Goal: Task Accomplishment & Management: Manage account settings

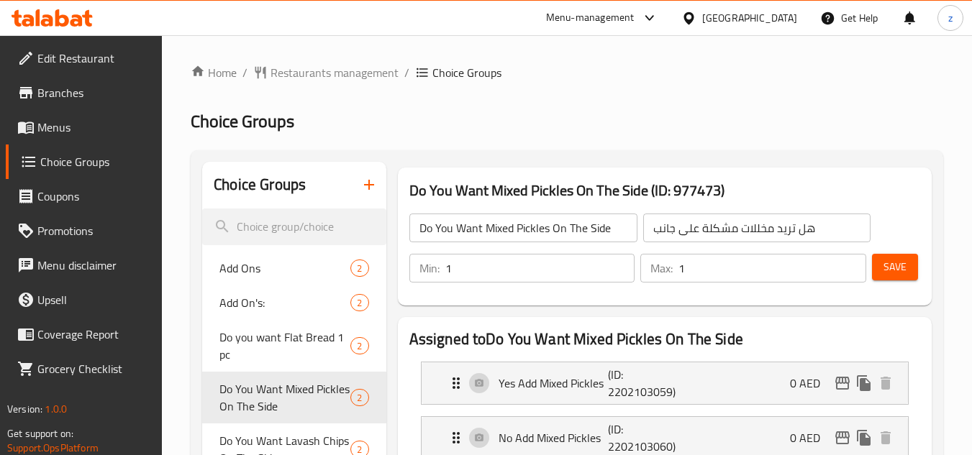
click at [758, 17] on div "[GEOGRAPHIC_DATA]" at bounding box center [749, 18] width 95 height 16
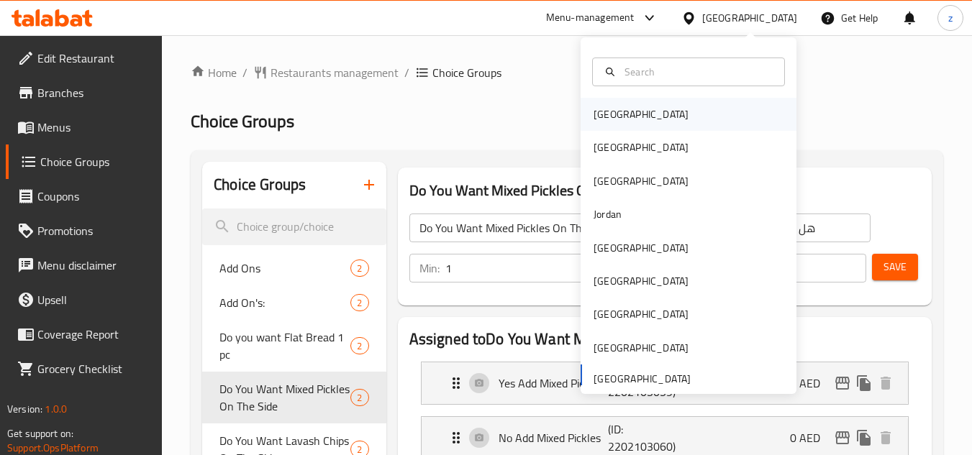
click at [644, 114] on div "[GEOGRAPHIC_DATA]" at bounding box center [688, 114] width 216 height 33
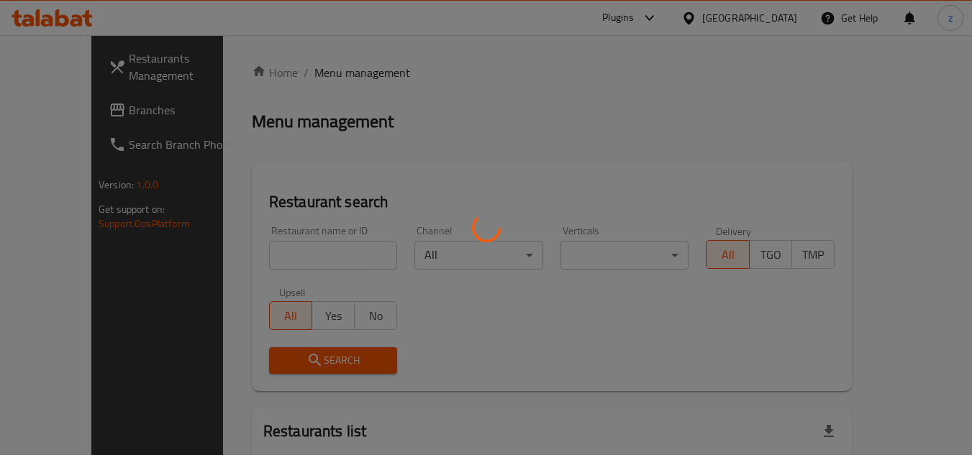
click at [757, 89] on div at bounding box center [486, 227] width 972 height 455
click at [777, 15] on div at bounding box center [486, 227] width 972 height 455
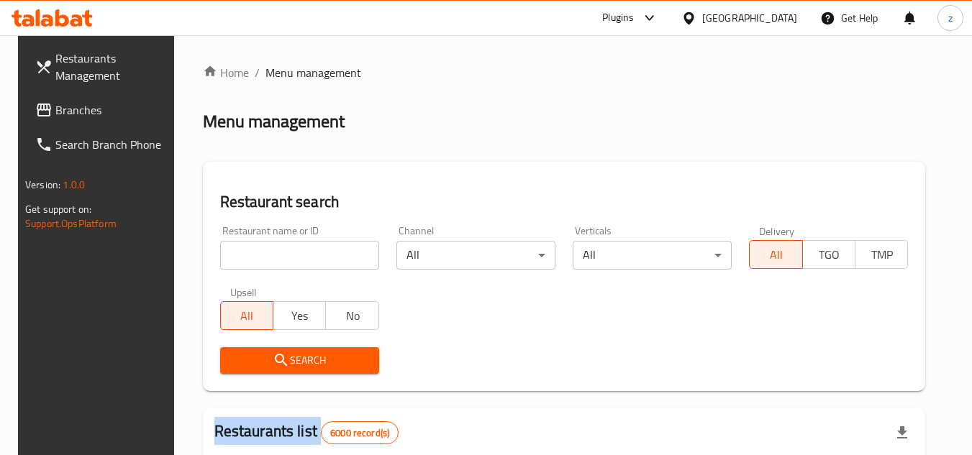
click at [777, 35] on div "​ Plugins [GEOGRAPHIC_DATA] Get Help z Restaurants Management Branches Search B…" at bounding box center [486, 245] width 972 height 420
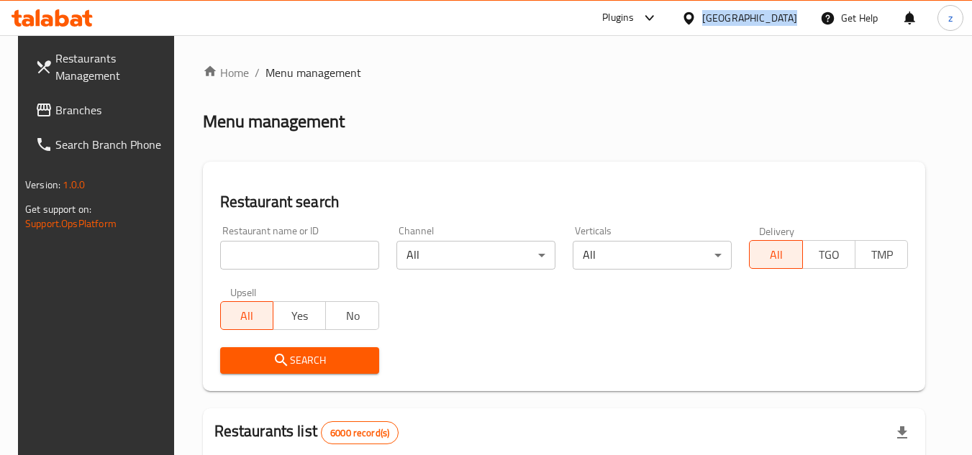
click at [777, 15] on div "[GEOGRAPHIC_DATA]" at bounding box center [749, 18] width 95 height 16
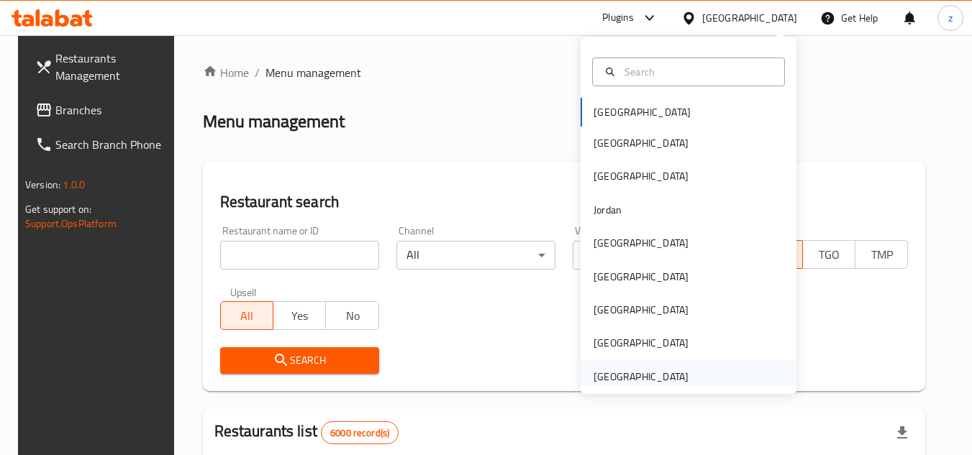
click at [643, 376] on div "[GEOGRAPHIC_DATA]" at bounding box center [640, 377] width 95 height 16
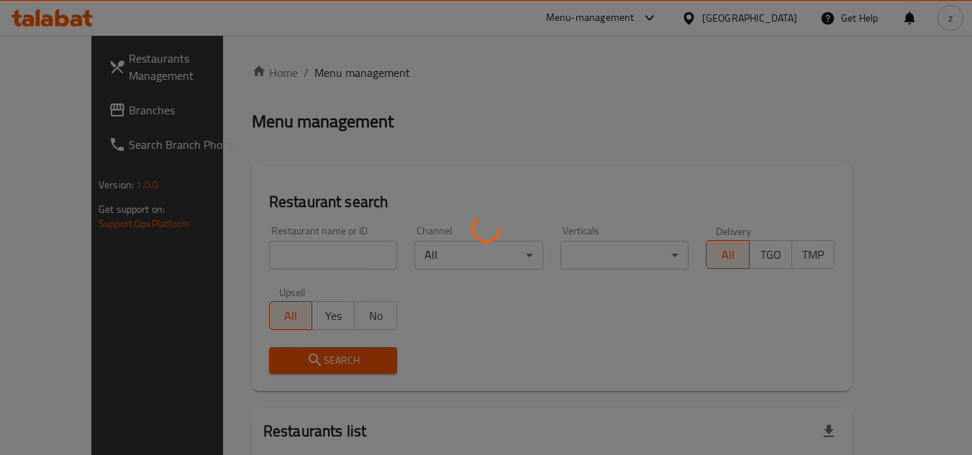
click at [470, 127] on div at bounding box center [486, 227] width 972 height 455
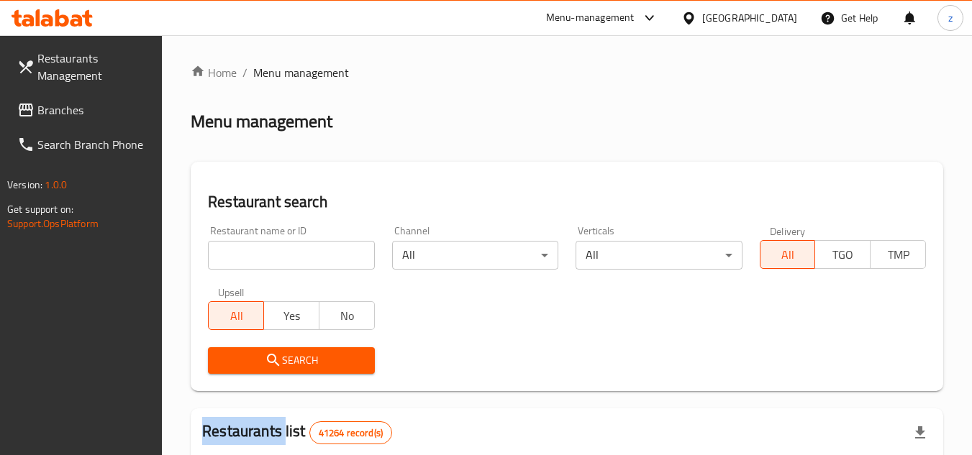
click at [108, 114] on span "Branches" at bounding box center [94, 109] width 114 height 17
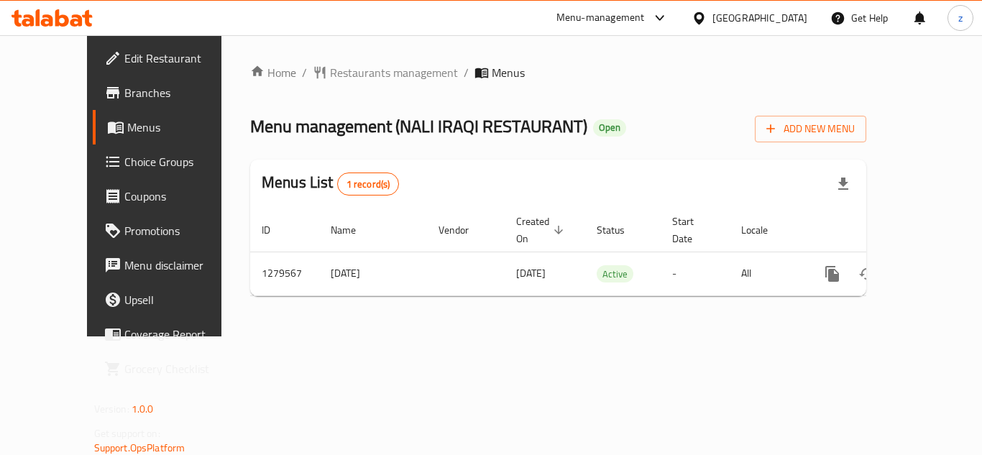
click at [124, 158] on span "Choice Groups" at bounding box center [181, 161] width 115 height 17
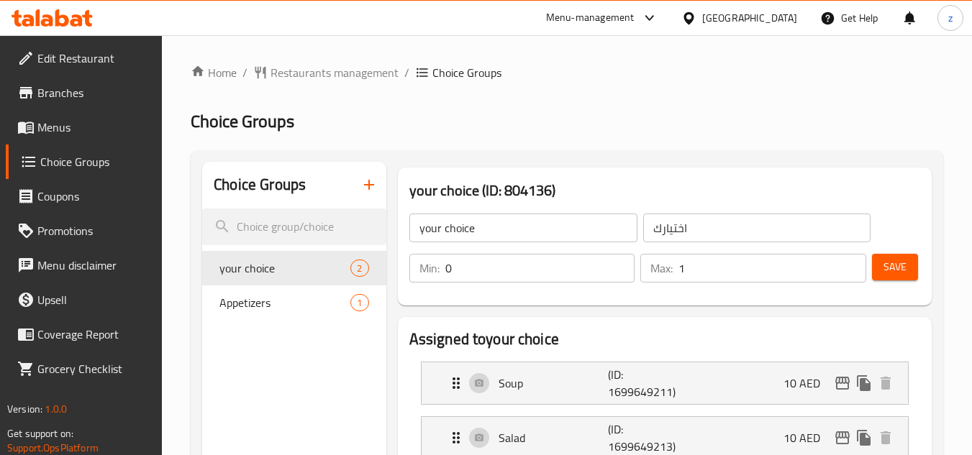
click at [160, 104] on link "Branches" at bounding box center [84, 93] width 157 height 35
